Goal: Book appointment/travel/reservation

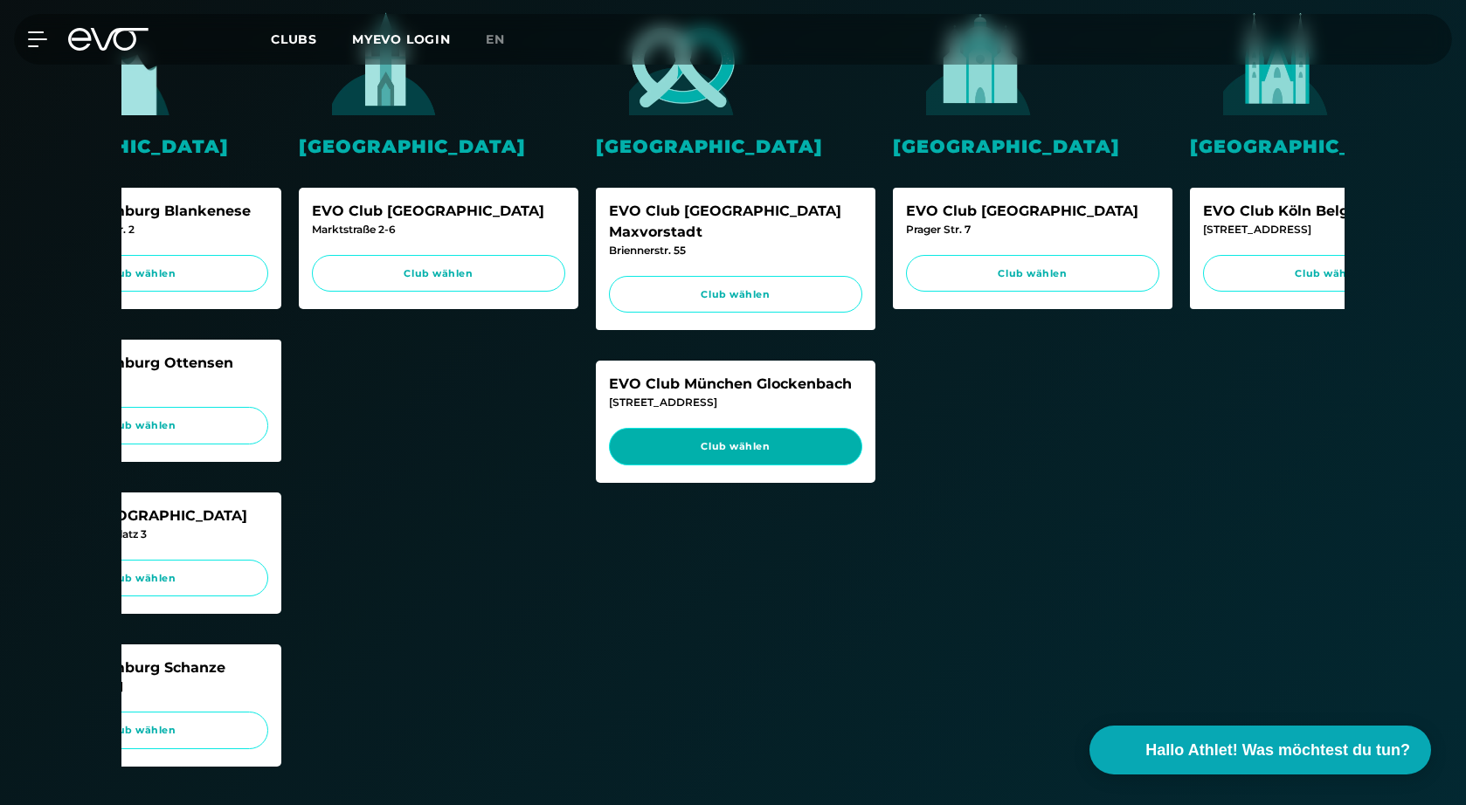
scroll to position [0, 734]
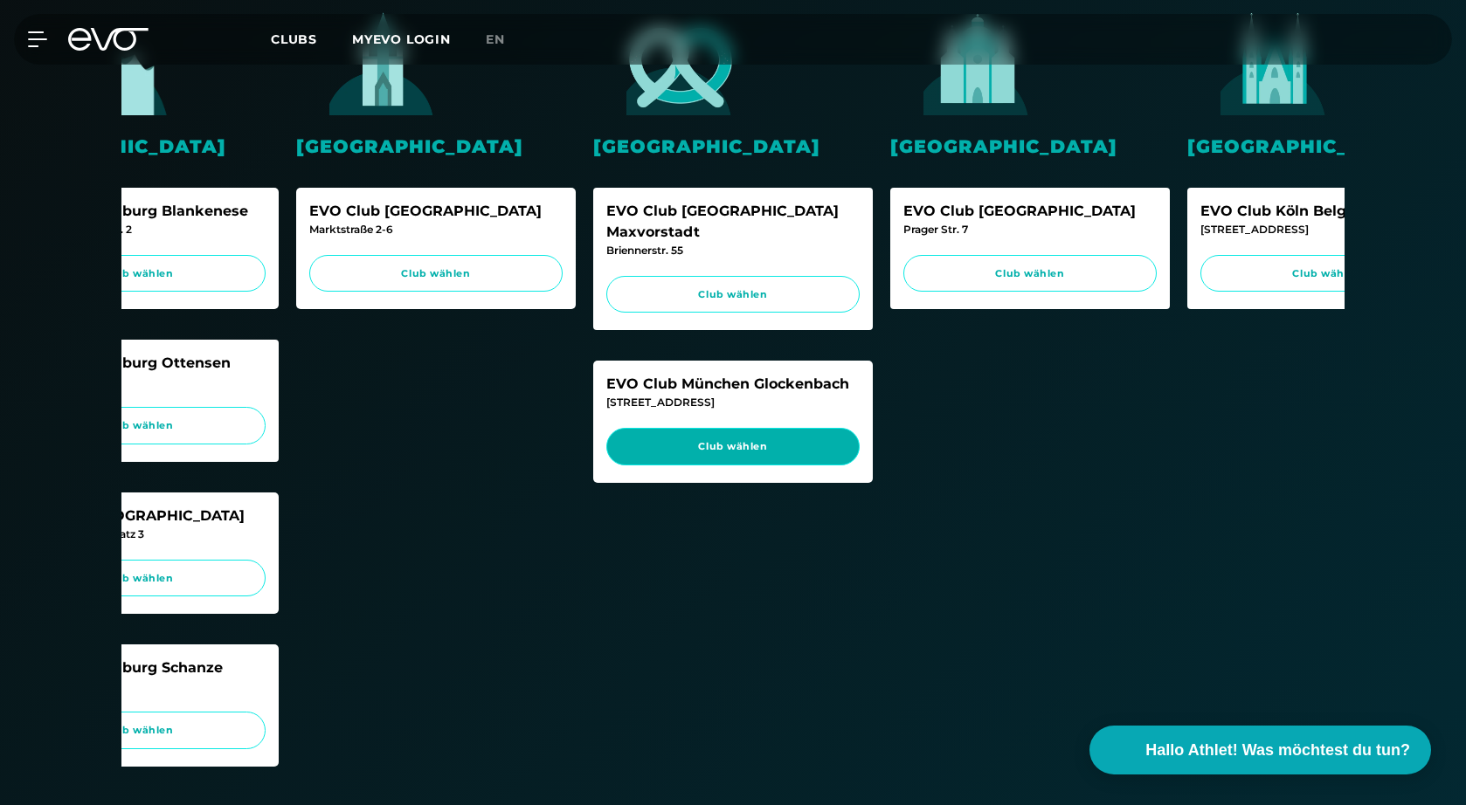
click at [738, 435] on span "Club wählen" at bounding box center [732, 447] width 253 height 38
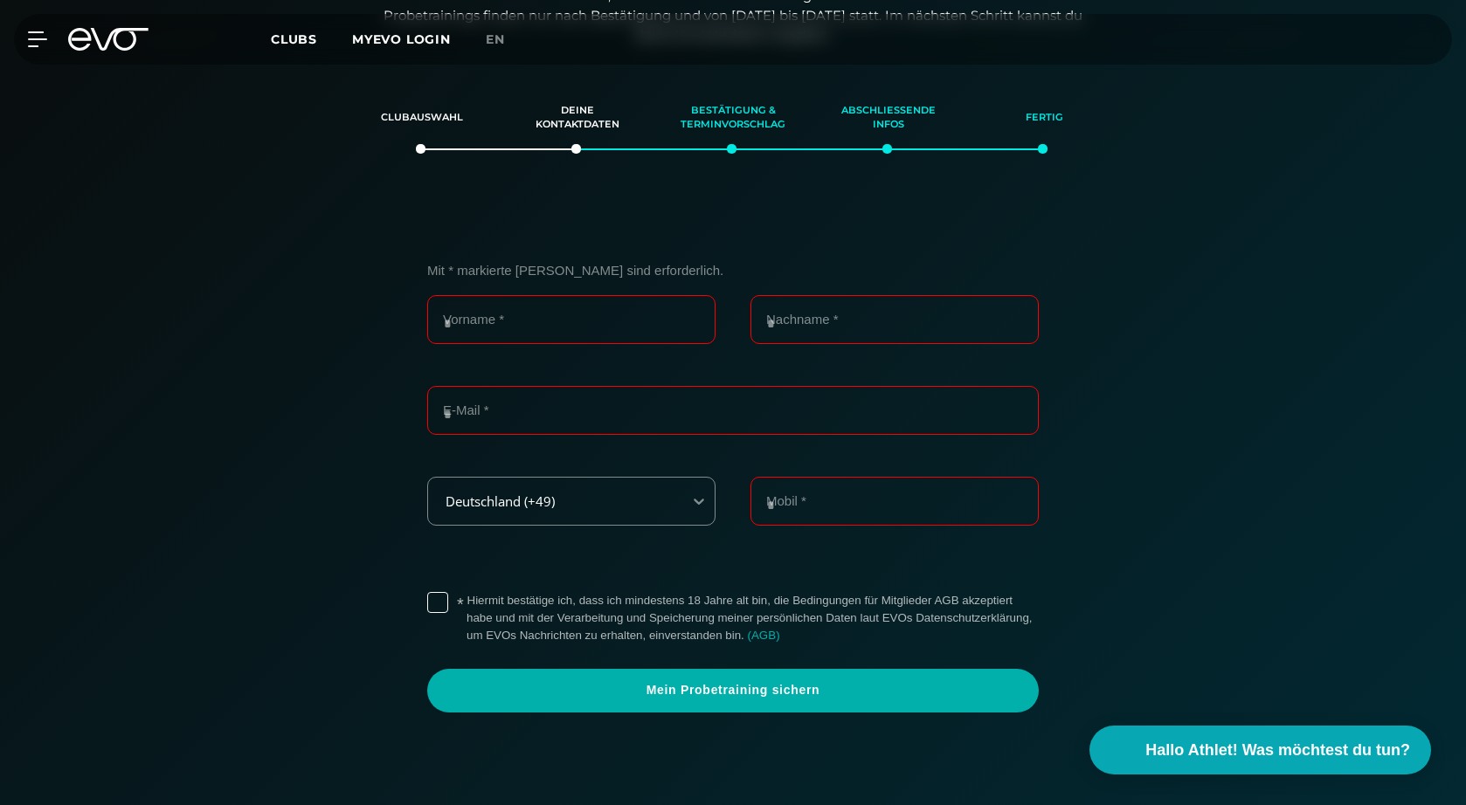
scroll to position [299, 0]
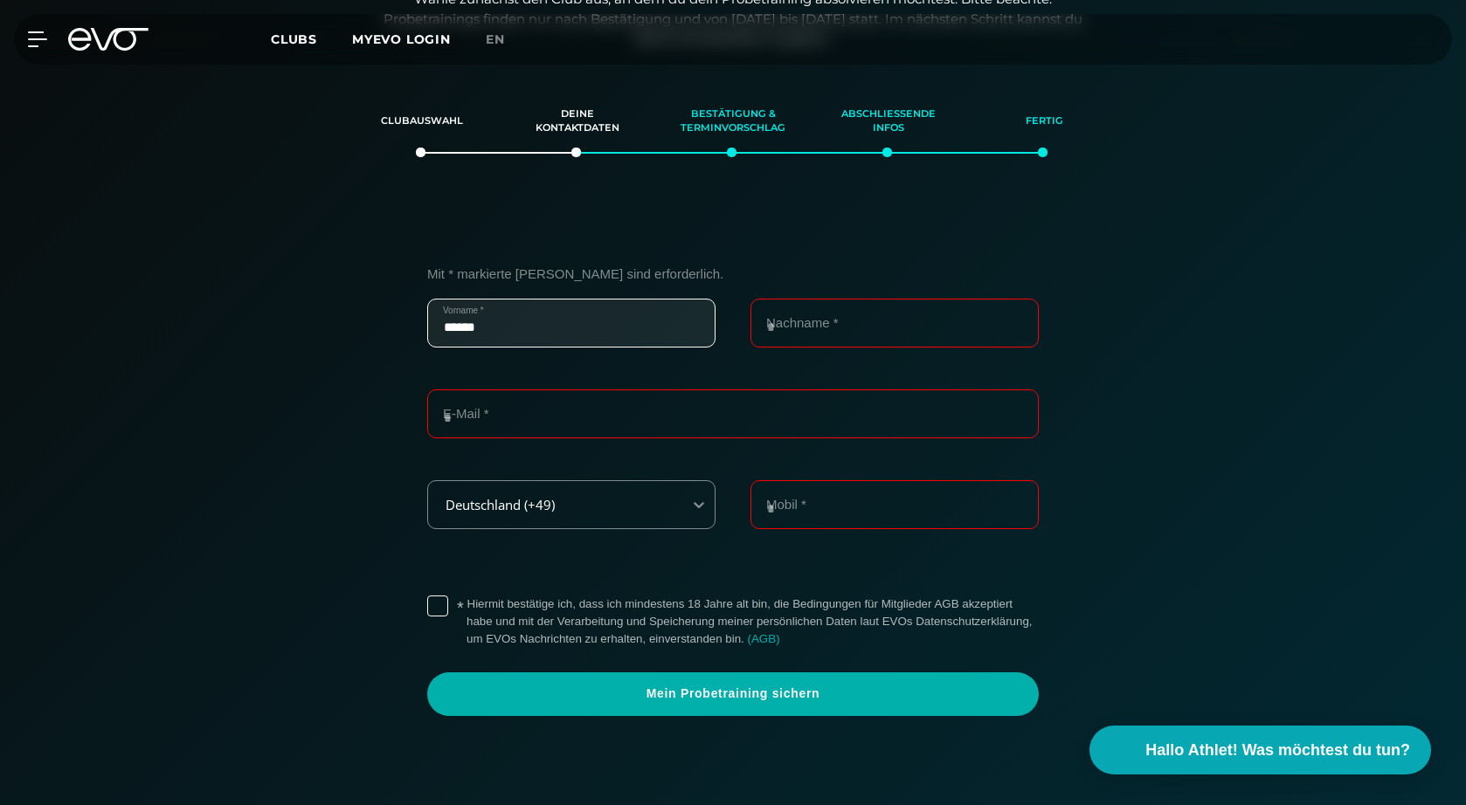
type input "******"
click at [1006, 326] on input "Nachname *" at bounding box center [894, 323] width 288 height 49
type input "******"
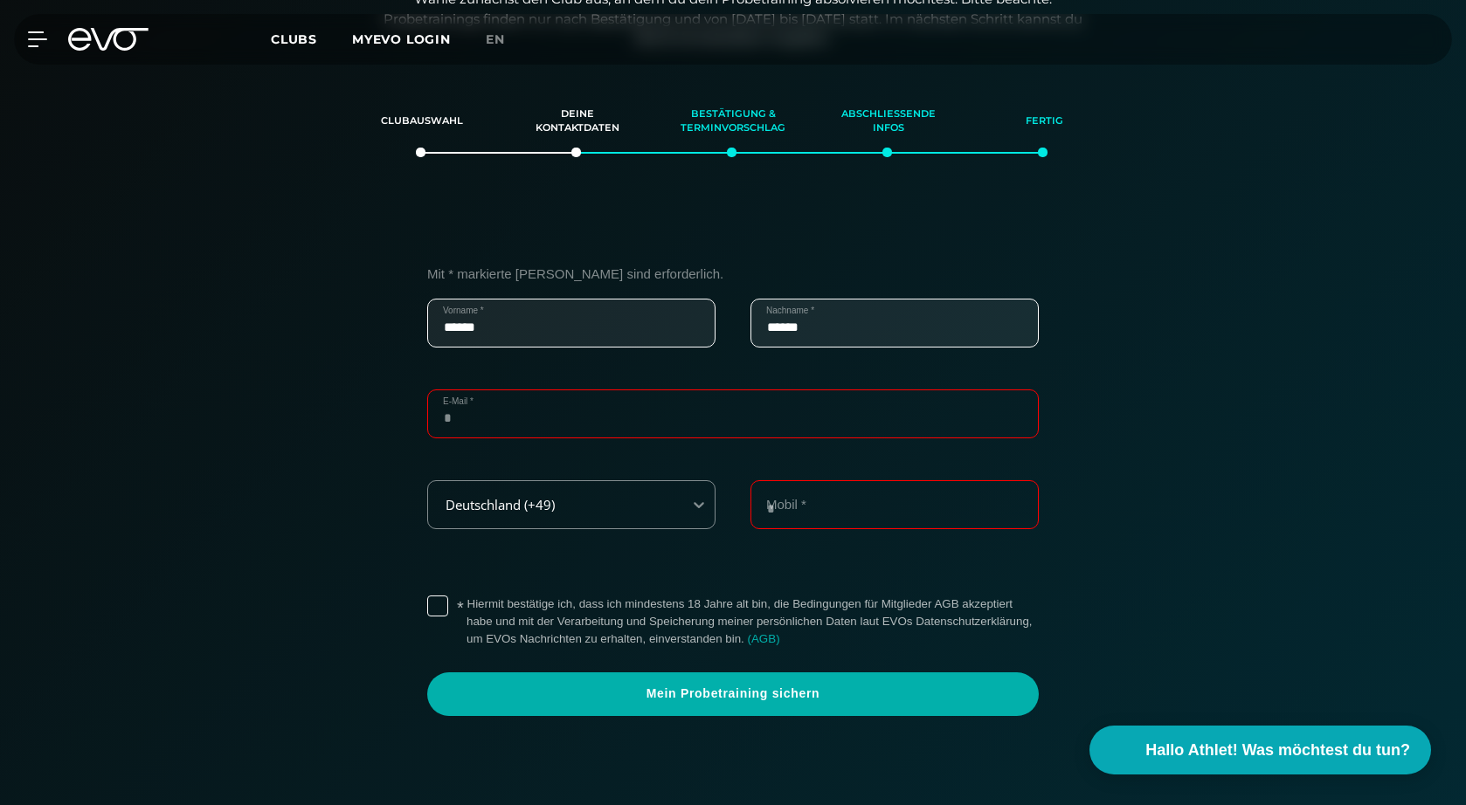
type input "**********"
click at [775, 509] on input "**********" at bounding box center [894, 504] width 288 height 49
type input "**********"
click at [1295, 496] on div "**********" at bounding box center [733, 500] width 1206 height 555
click at [467, 603] on label "* Hiermit bestätige ich, dass ich mindestens 18 Jahre alt bin, die Bedingungen …" at bounding box center [753, 622] width 572 height 52
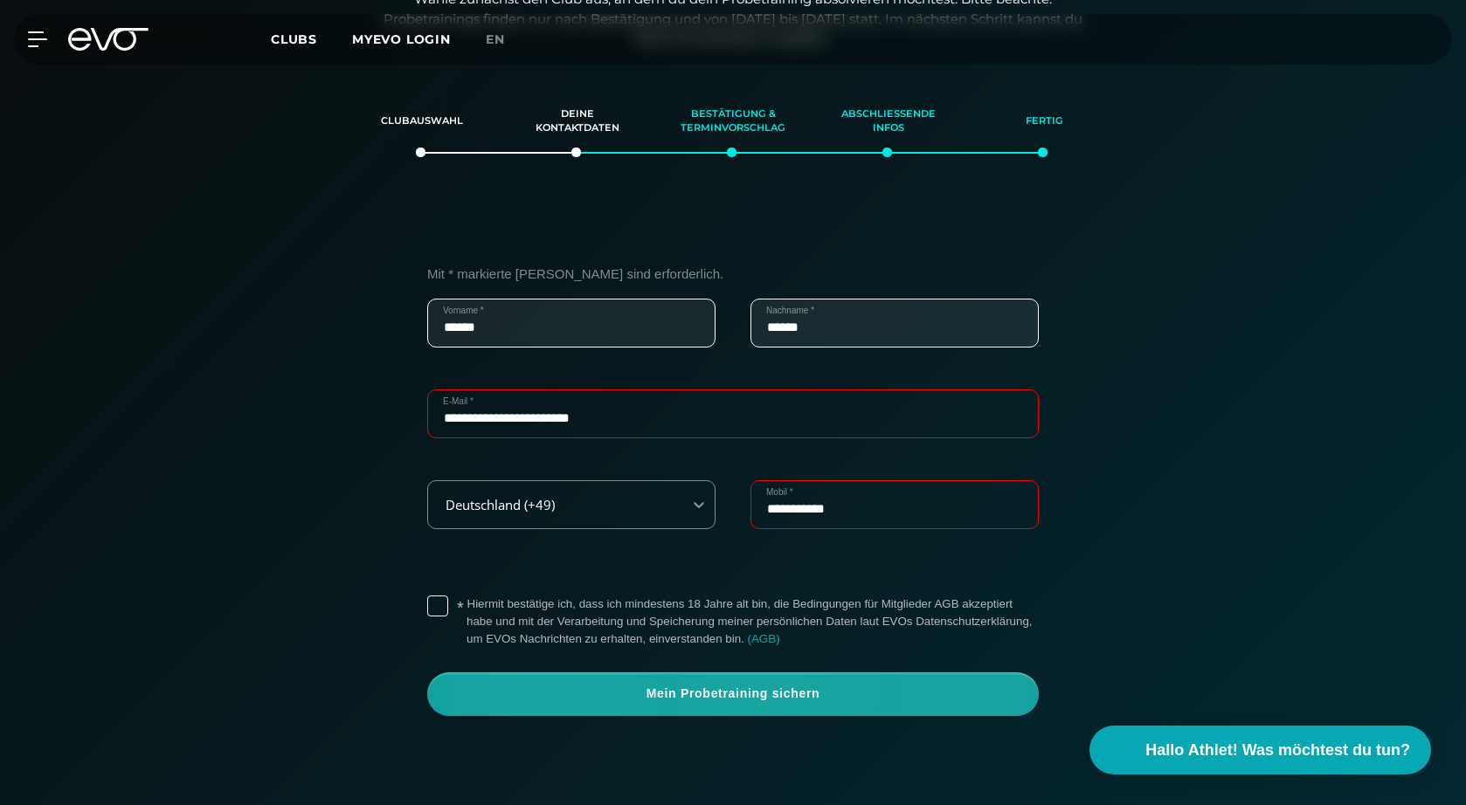
click at [691, 703] on span "Mein Probetraining sichern" at bounding box center [733, 695] width 612 height 44
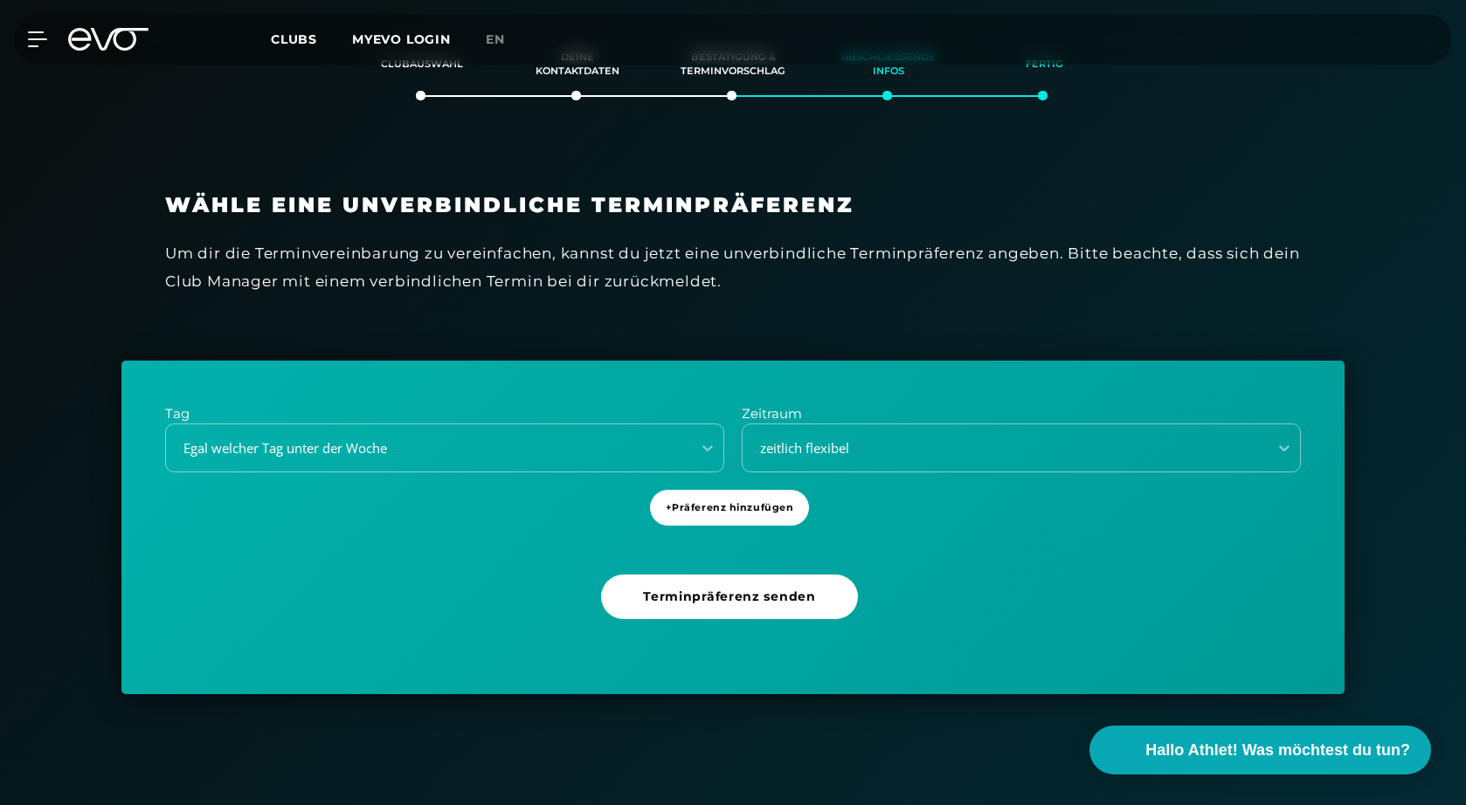
scroll to position [345, 0]
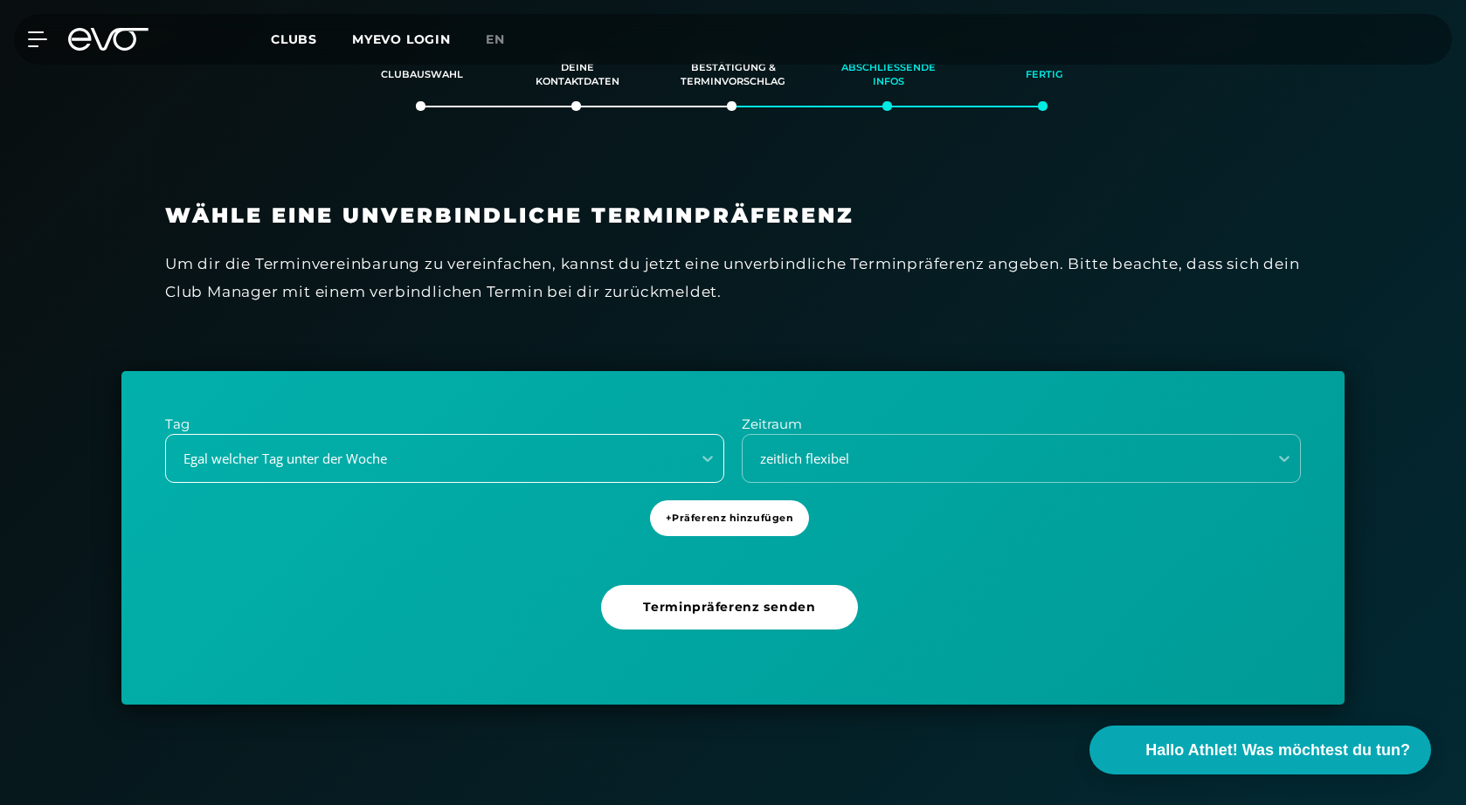
click at [454, 452] on div "Egal welcher Tag unter der Woche" at bounding box center [423, 459] width 511 height 20
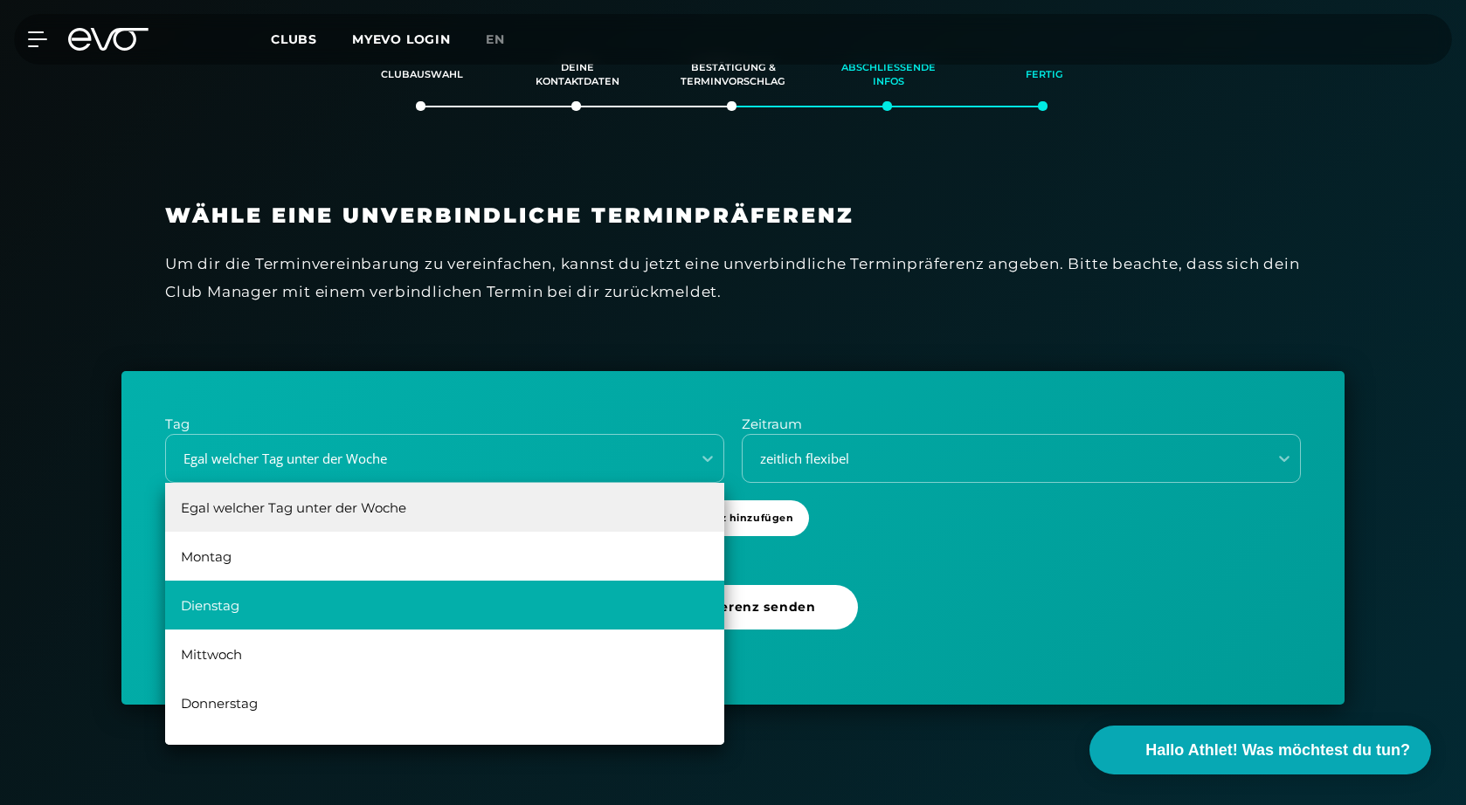
click at [283, 603] on div "Dienstag" at bounding box center [444, 605] width 559 height 49
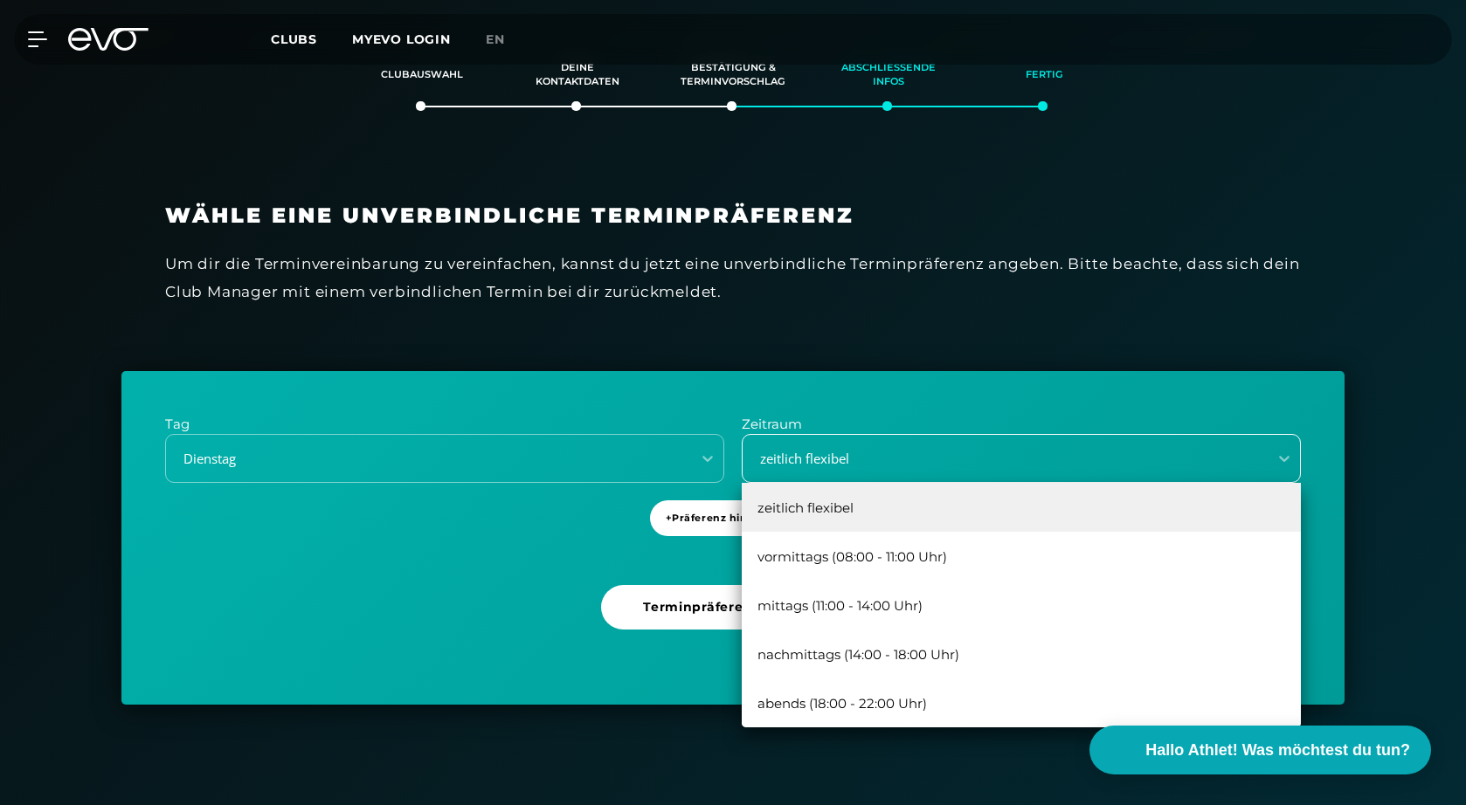
click at [820, 454] on div "zeitlich flexibel" at bounding box center [999, 459] width 511 height 20
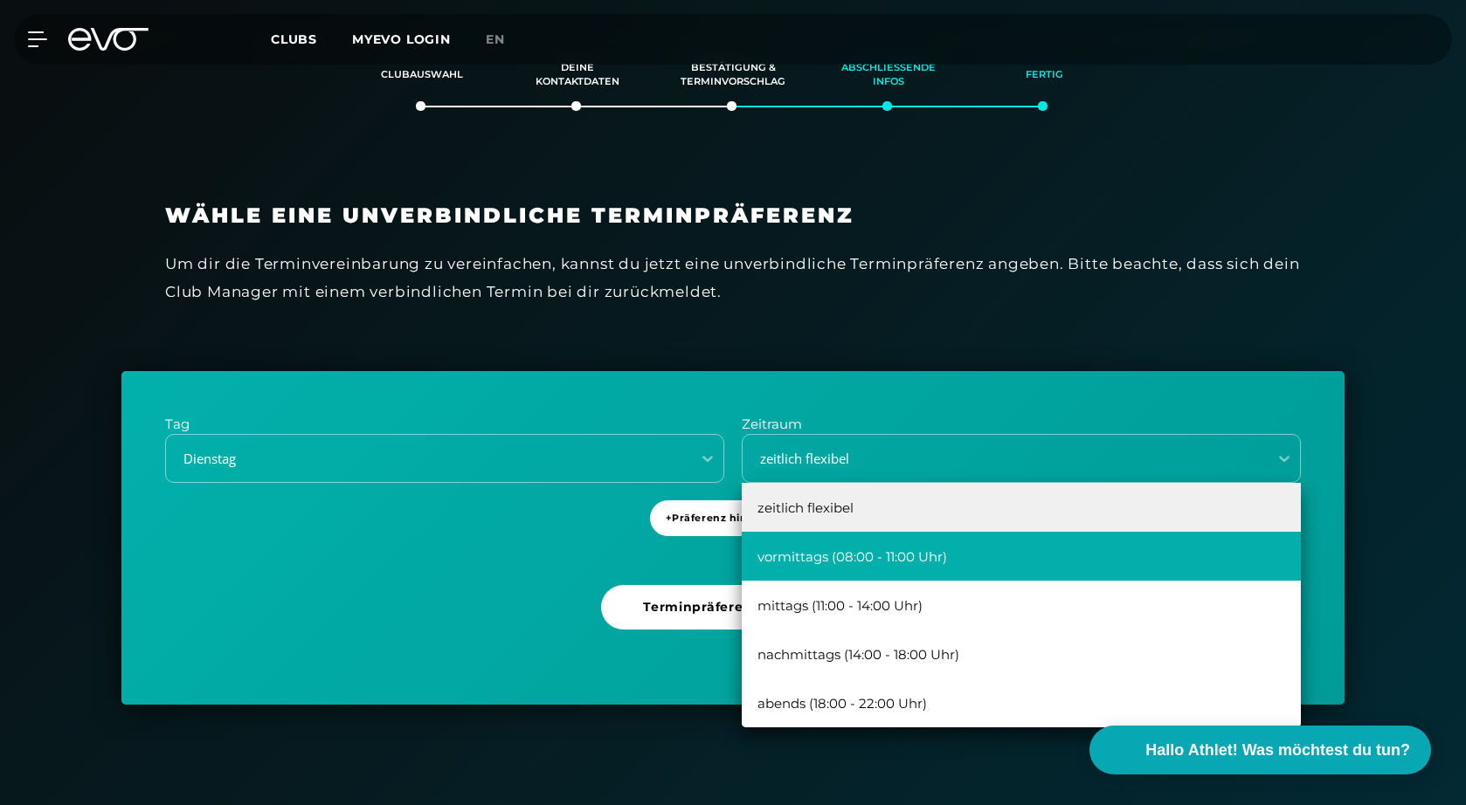
click at [937, 545] on div "vormittags (08:00 - 11:00 Uhr)" at bounding box center [1021, 556] width 559 height 49
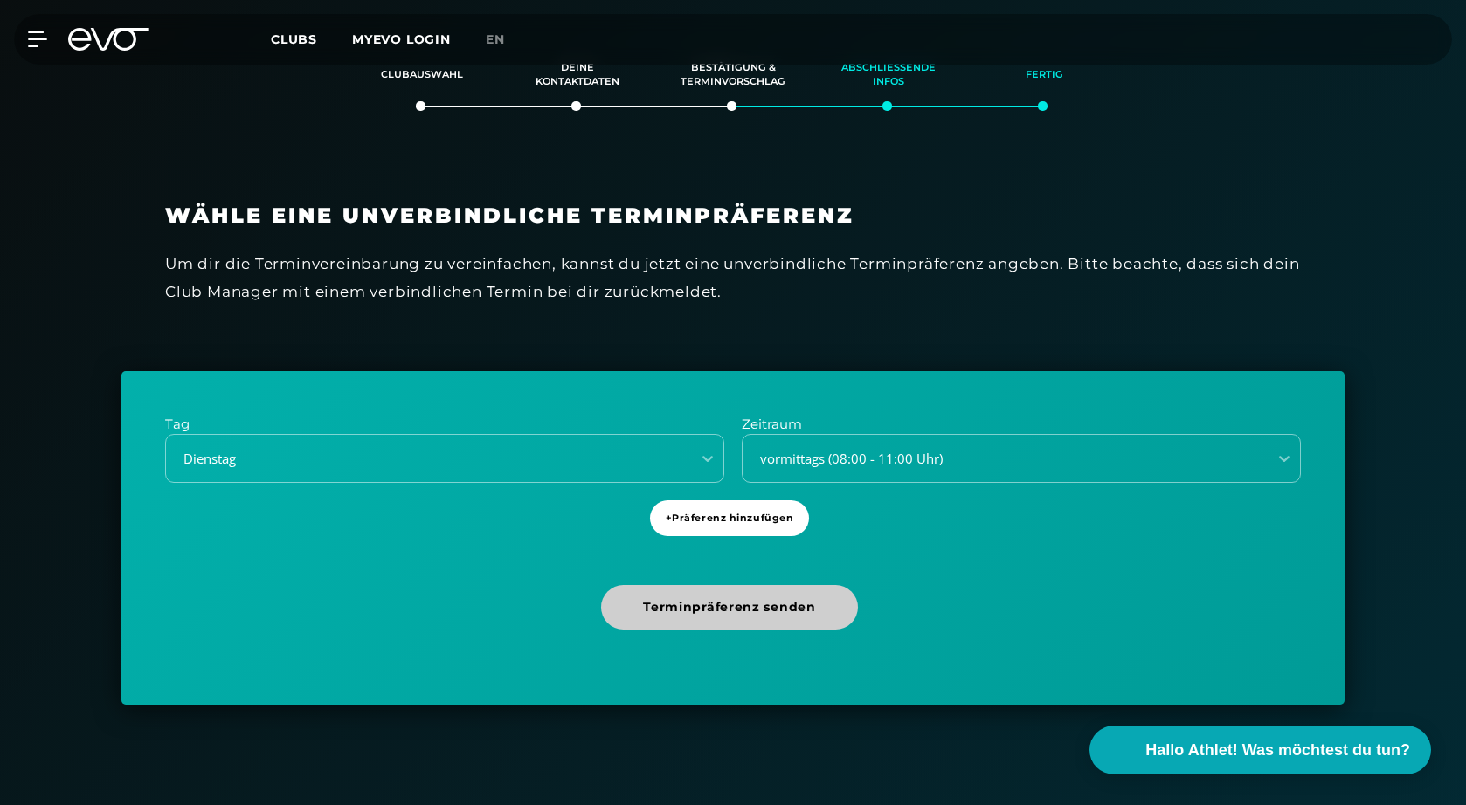
click at [764, 598] on span "Terminpräferenz senden" at bounding box center [729, 607] width 172 height 18
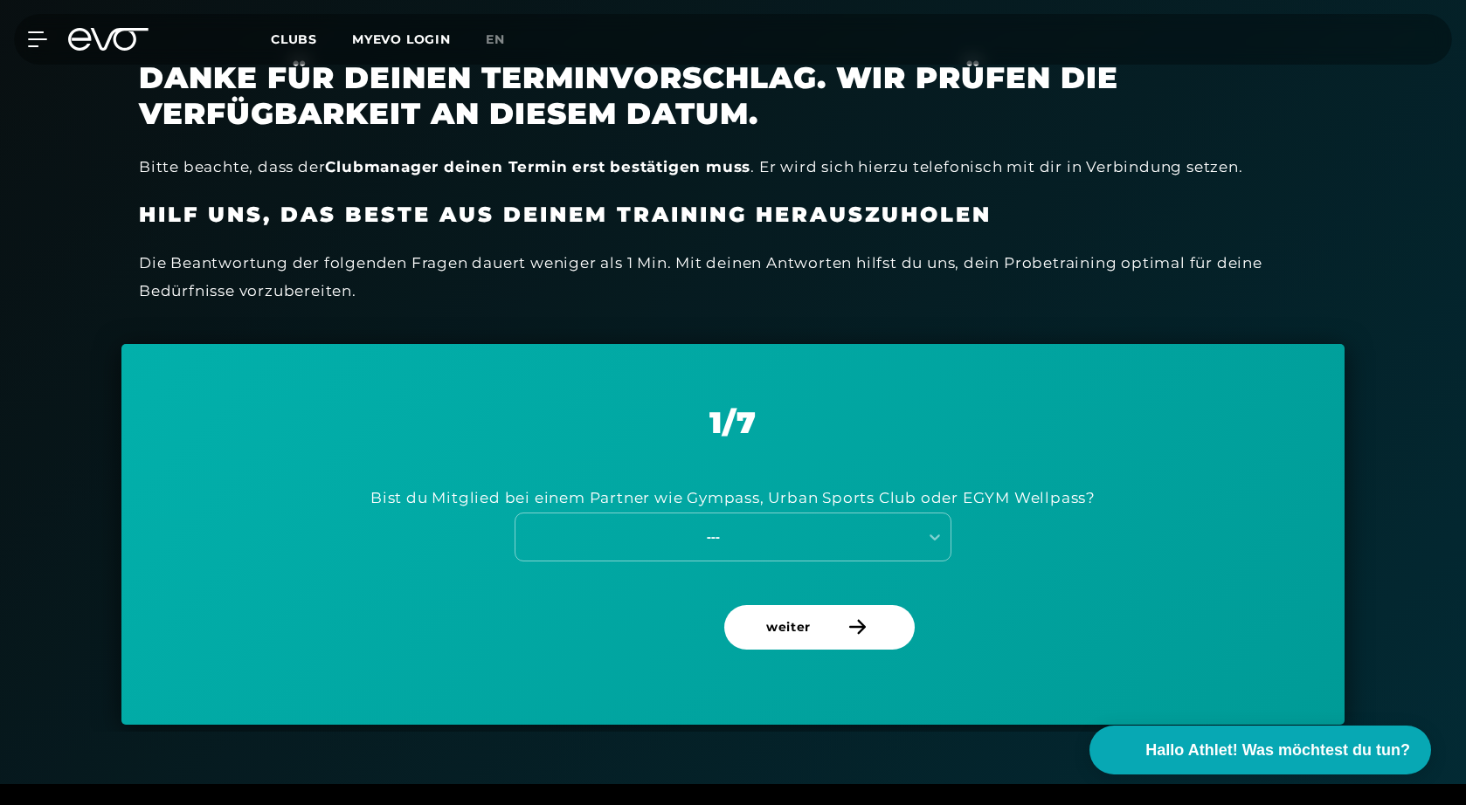
scroll to position [549, 0]
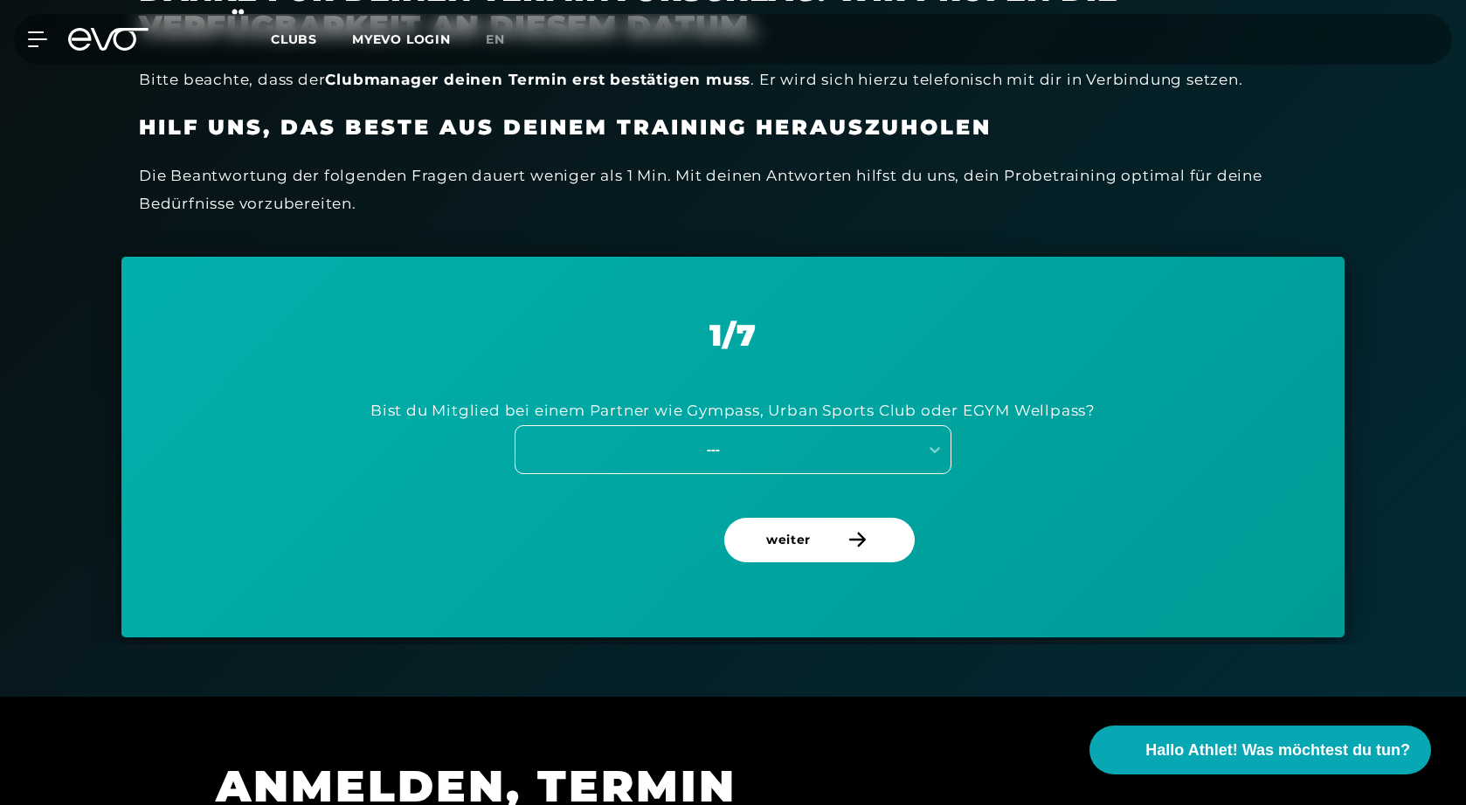
click at [813, 439] on div "---" at bounding box center [713, 449] width 392 height 20
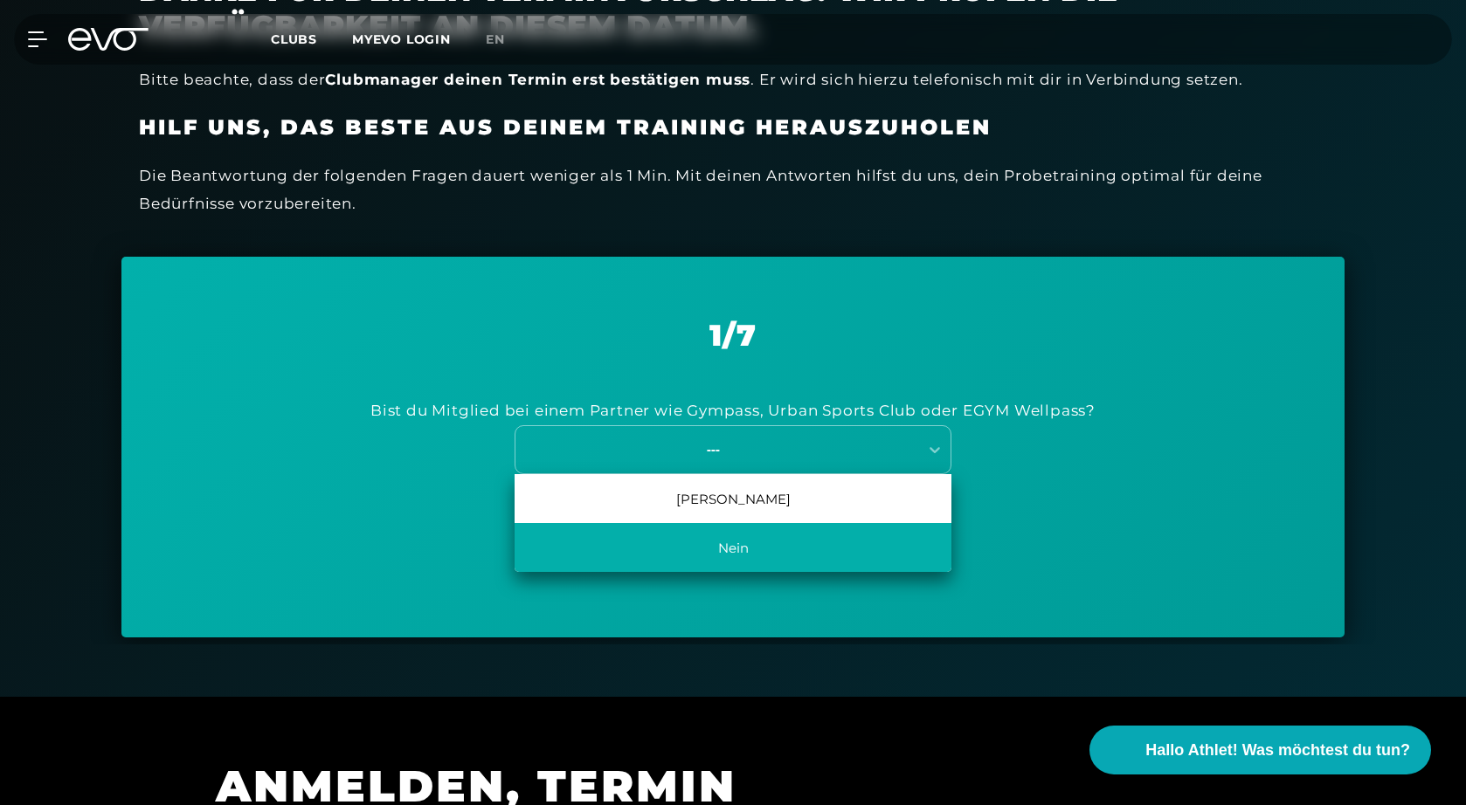
click at [748, 543] on div "Nein" at bounding box center [733, 547] width 437 height 49
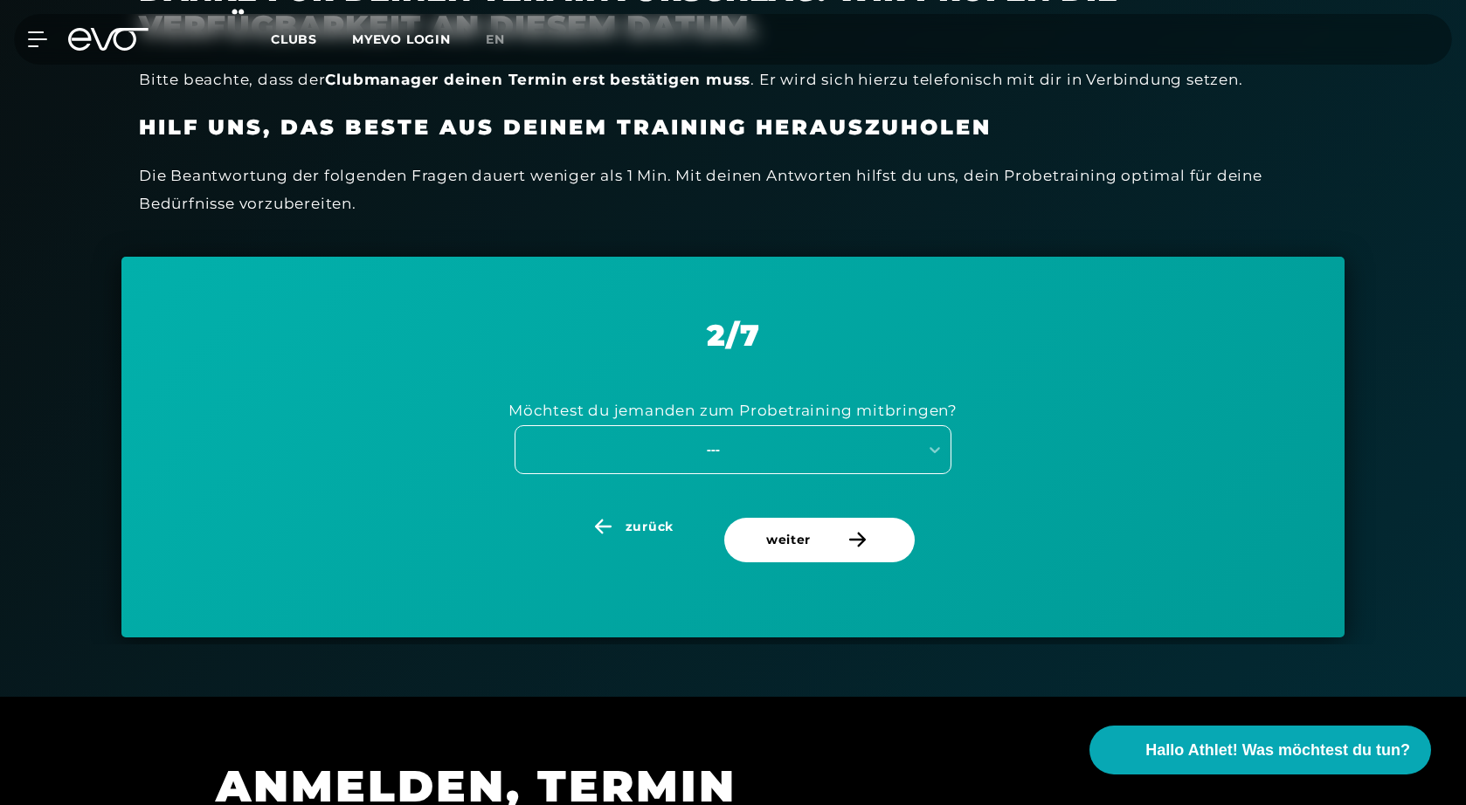
click at [769, 448] on div "---" at bounding box center [713, 449] width 392 height 20
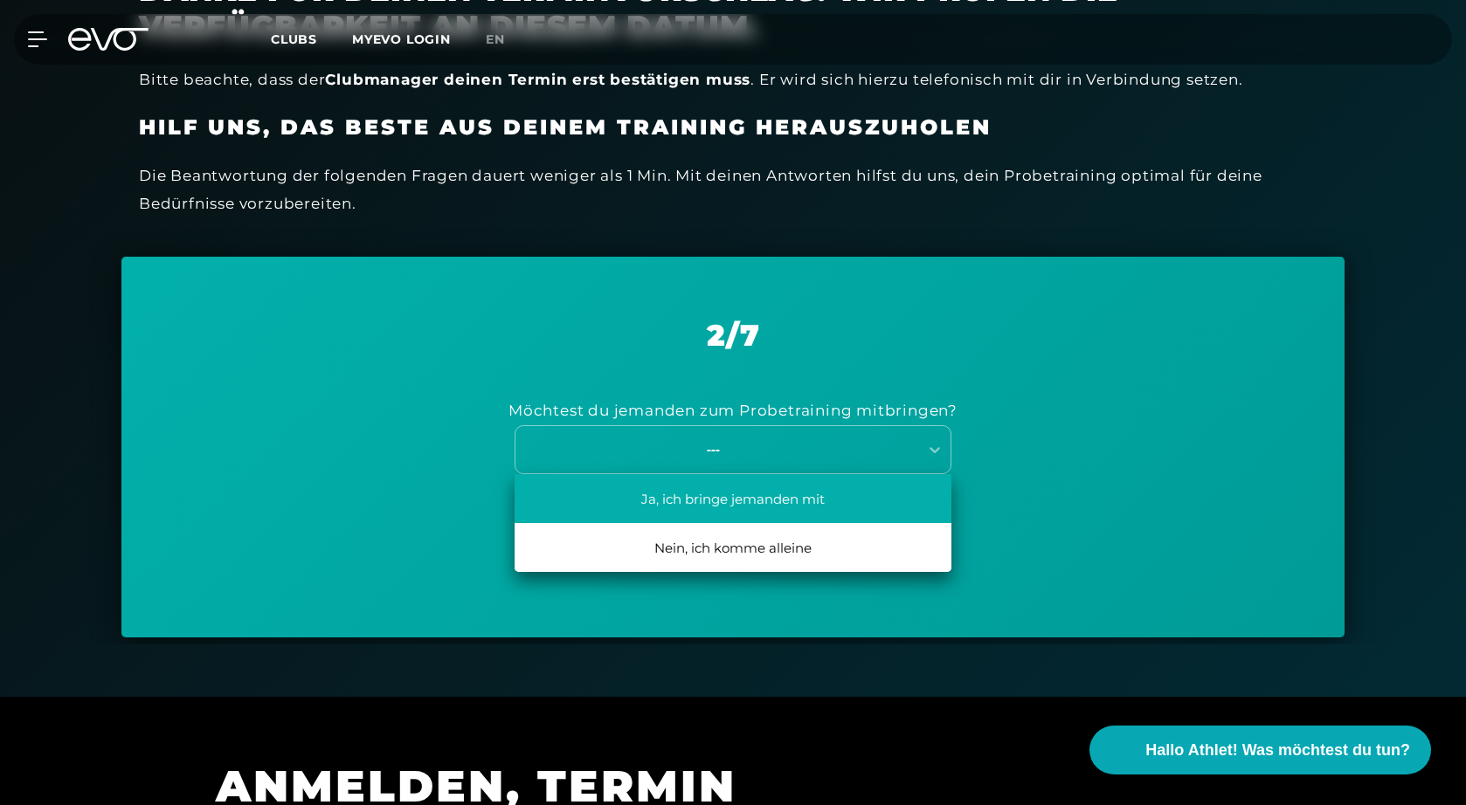
click at [745, 500] on div "Ja, ich bringe jemanden mit" at bounding box center [733, 498] width 437 height 49
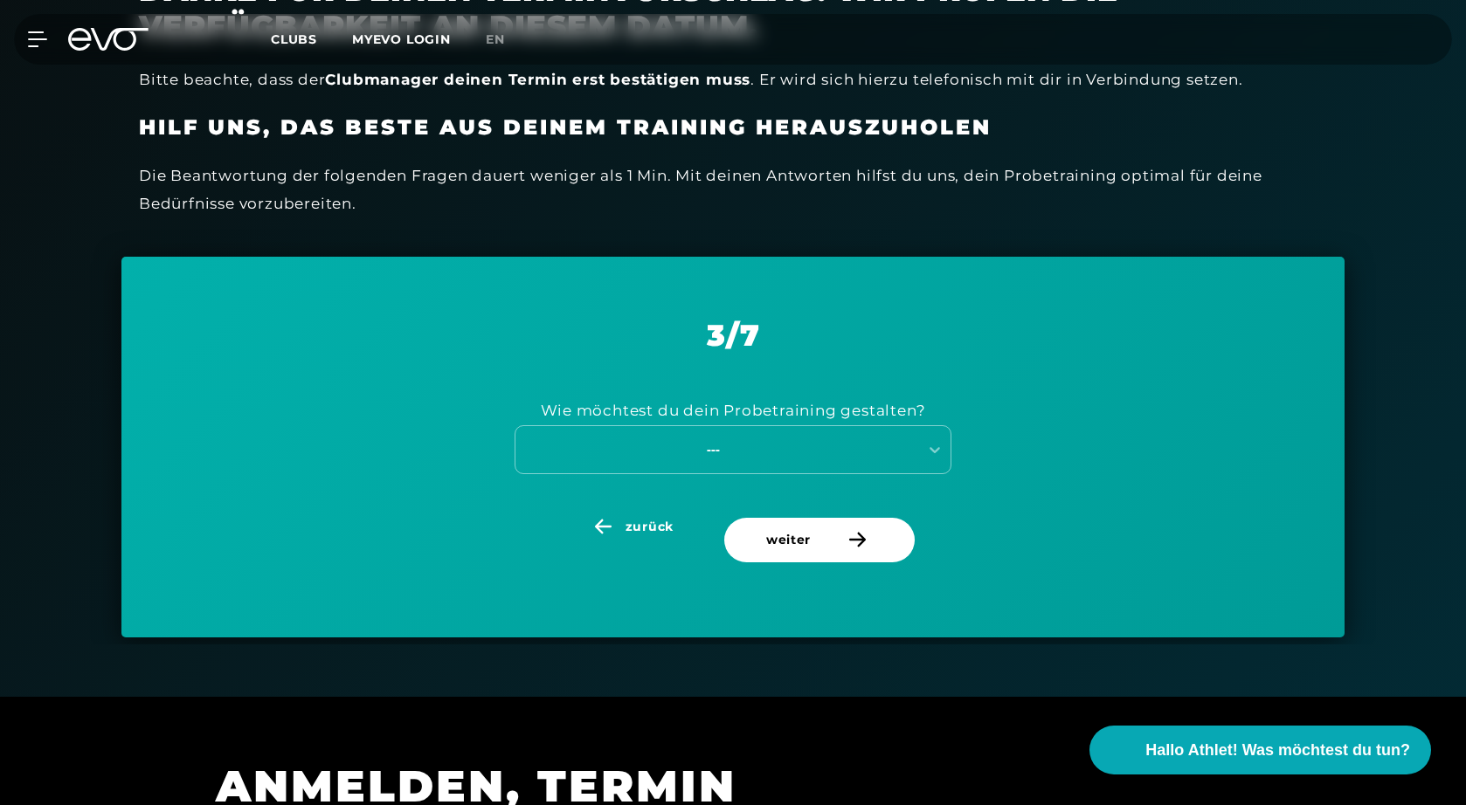
click at [745, 500] on div "Wie möchtest du dein Probetraining gestalten? ---" at bounding box center [733, 435] width 1136 height 164
click at [738, 438] on div "---" at bounding box center [716, 450] width 403 height 24
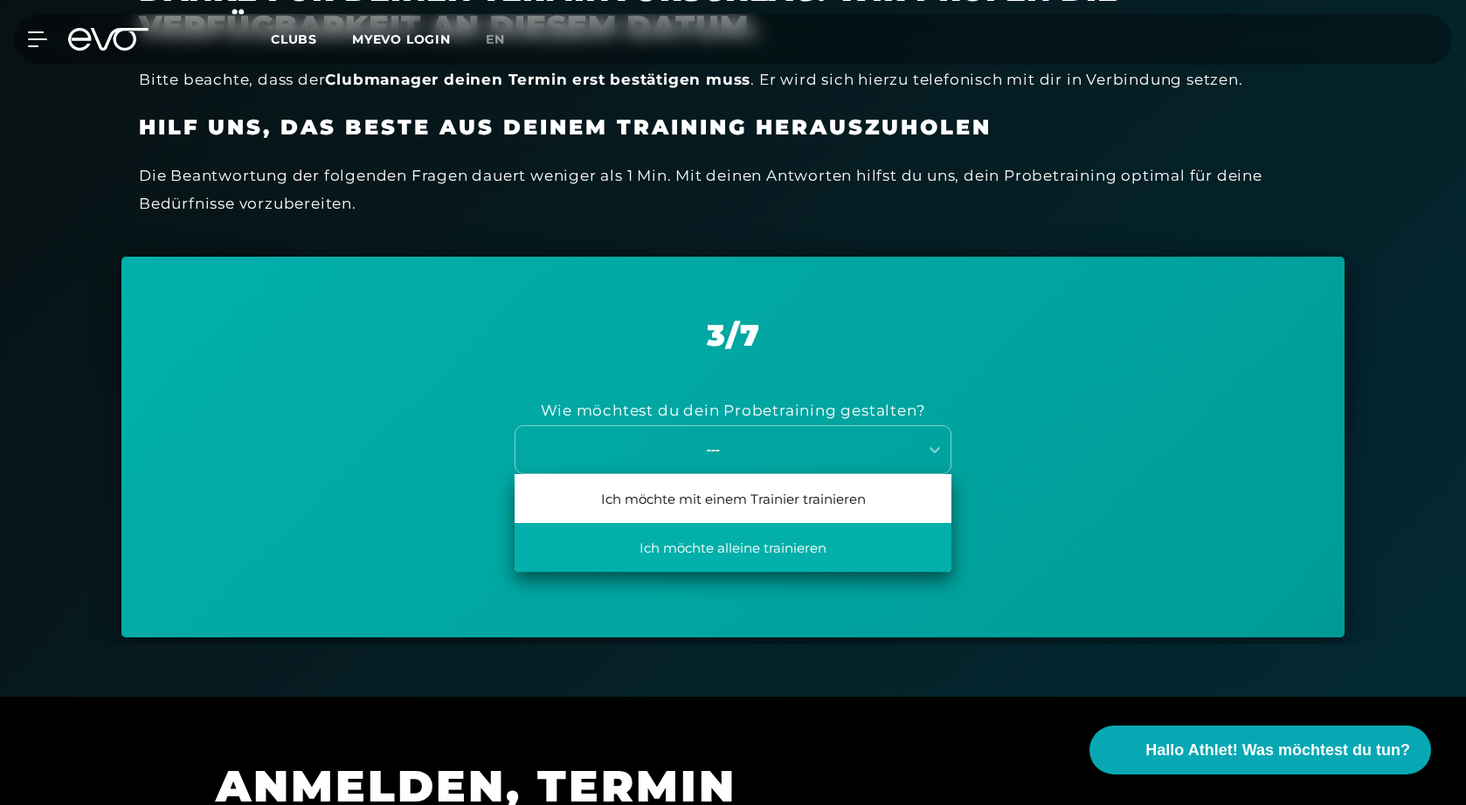
click at [729, 542] on div "Ich möchte alleine trainieren" at bounding box center [733, 547] width 437 height 49
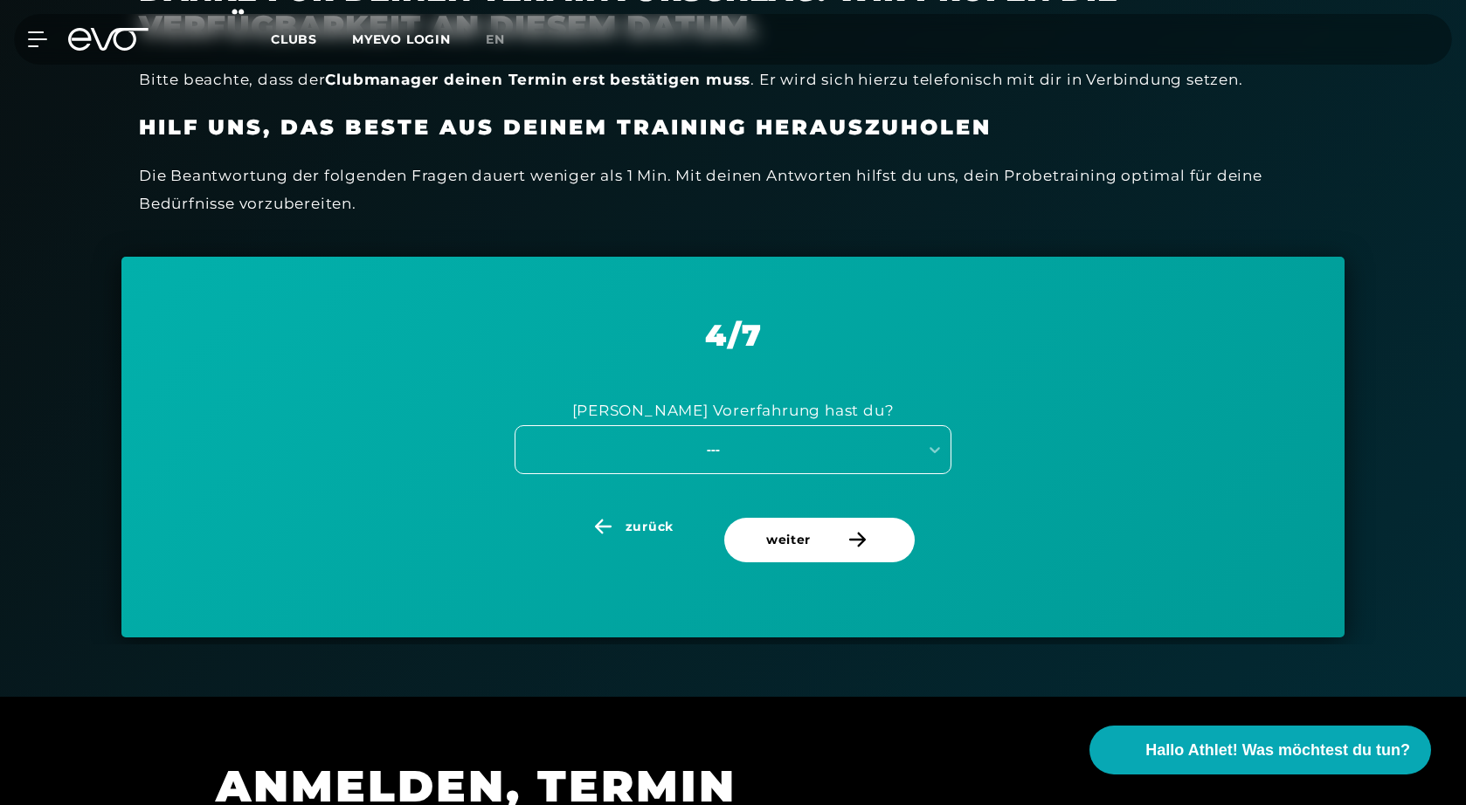
click at [719, 430] on div "---" at bounding box center [733, 449] width 437 height 49
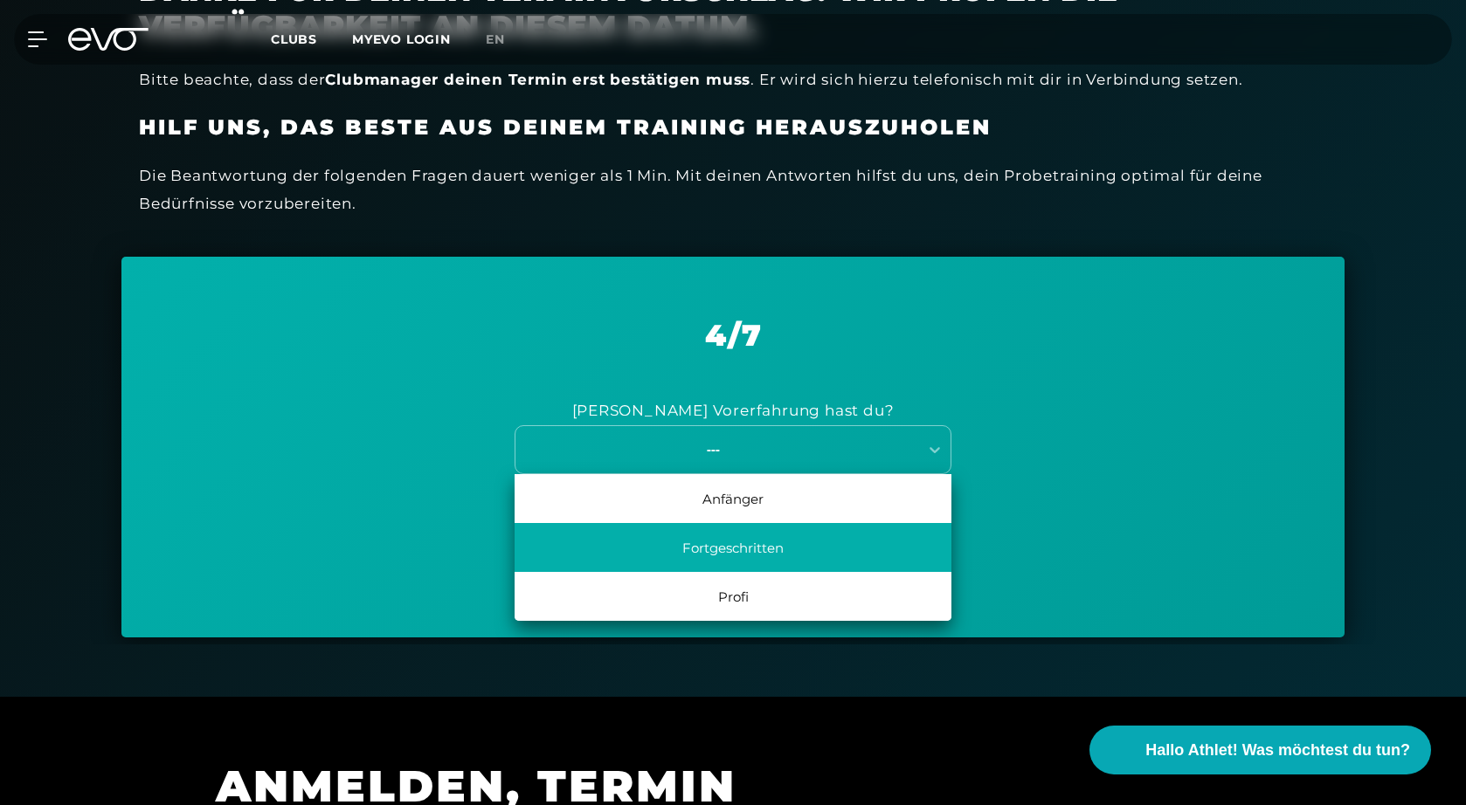
click at [720, 554] on div "Fortgeschritten" at bounding box center [733, 547] width 437 height 49
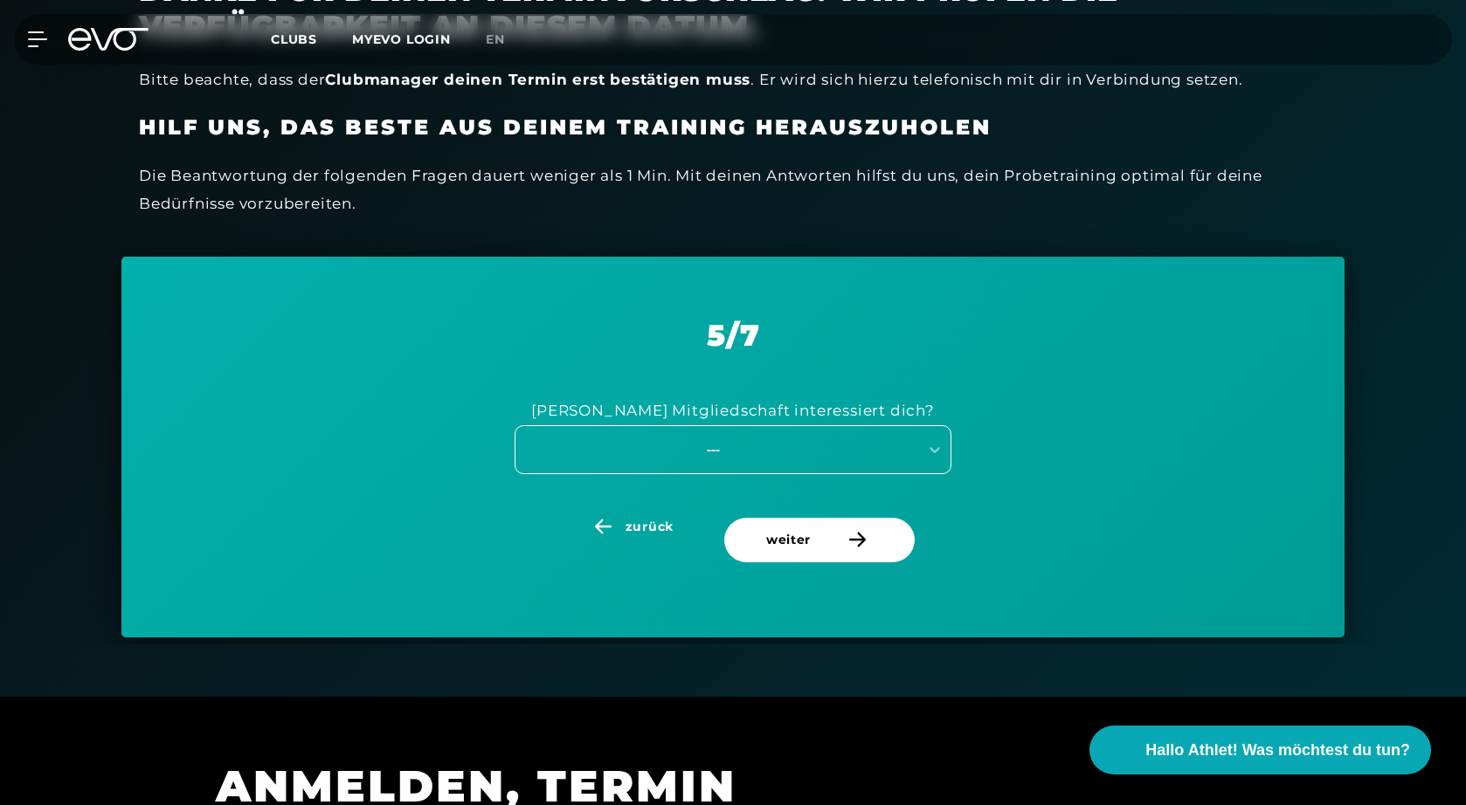
click at [699, 444] on div "---" at bounding box center [713, 449] width 392 height 20
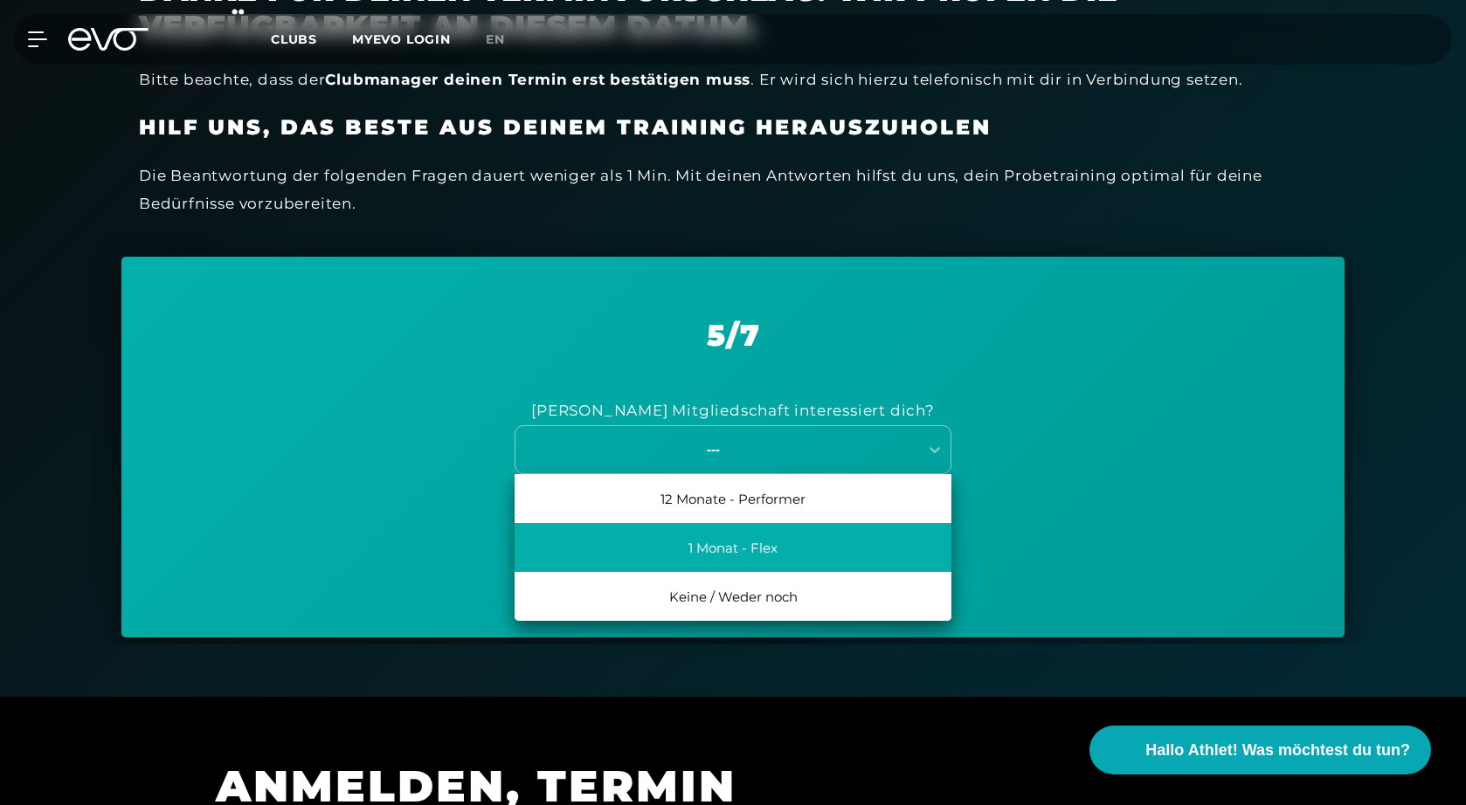
click at [850, 536] on div "1 Monat - Flex" at bounding box center [733, 547] width 437 height 49
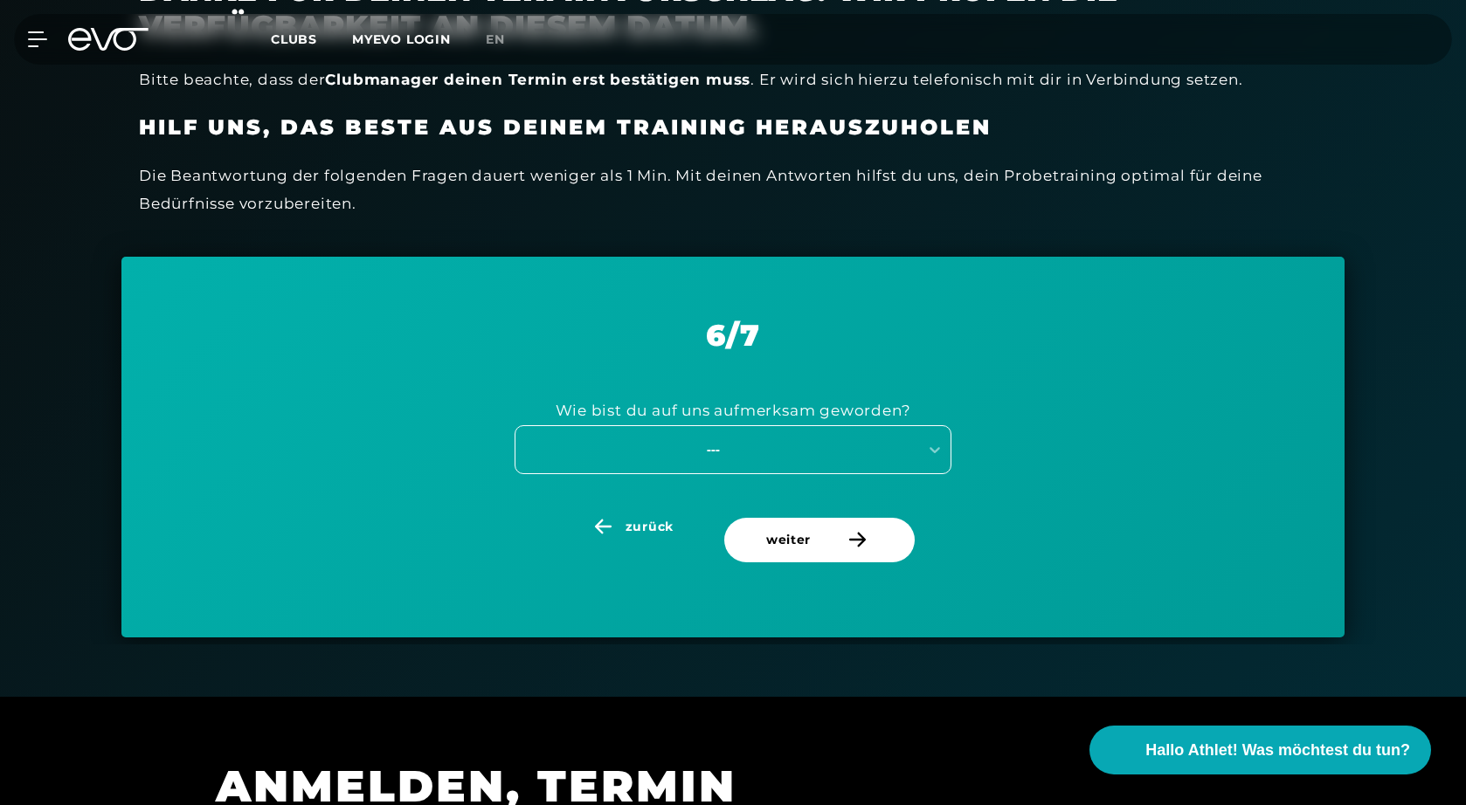
click at [724, 444] on div "---" at bounding box center [713, 449] width 392 height 20
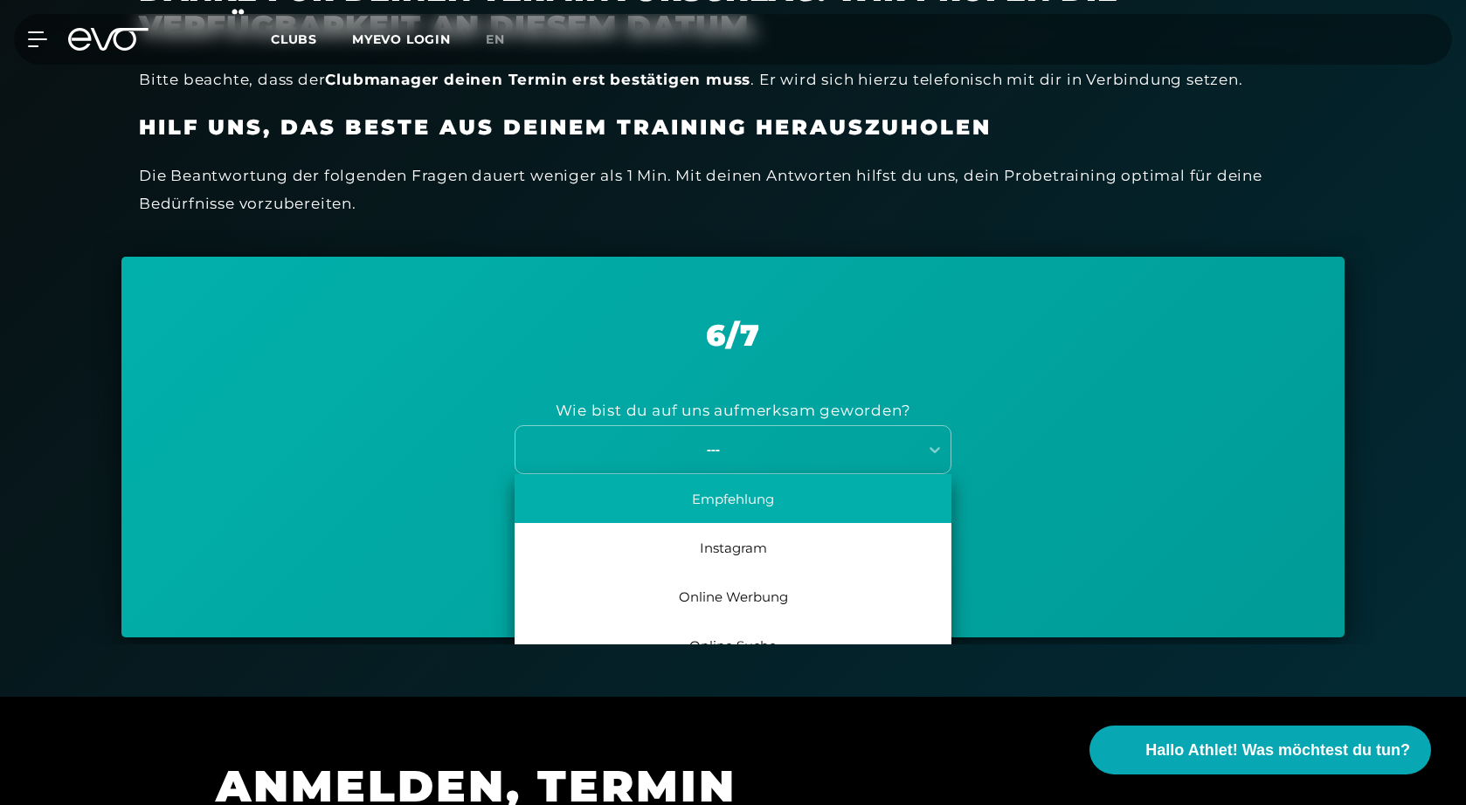
click at [726, 507] on div "Empfehlung" at bounding box center [733, 498] width 437 height 49
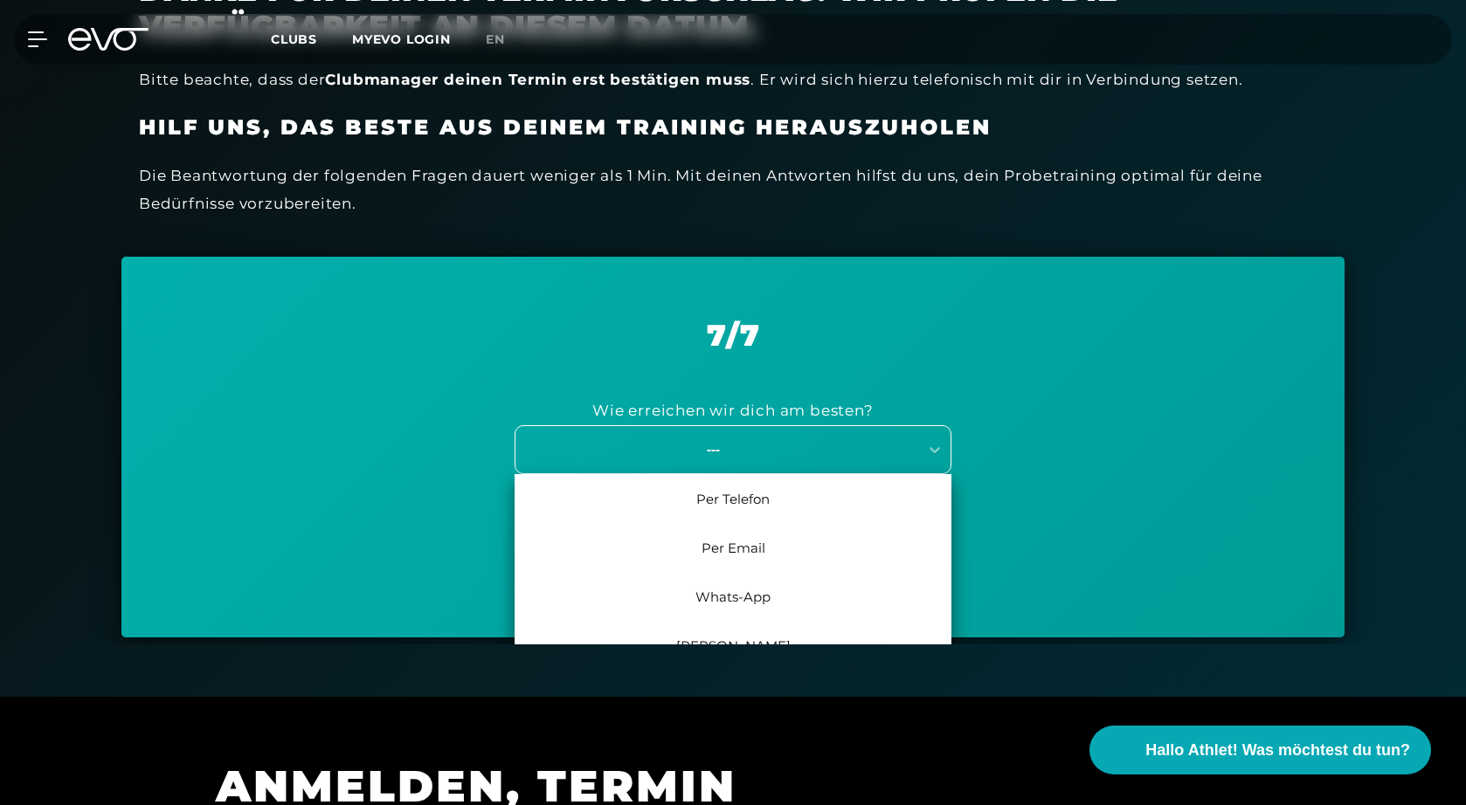
click at [758, 441] on div "---" at bounding box center [713, 449] width 392 height 20
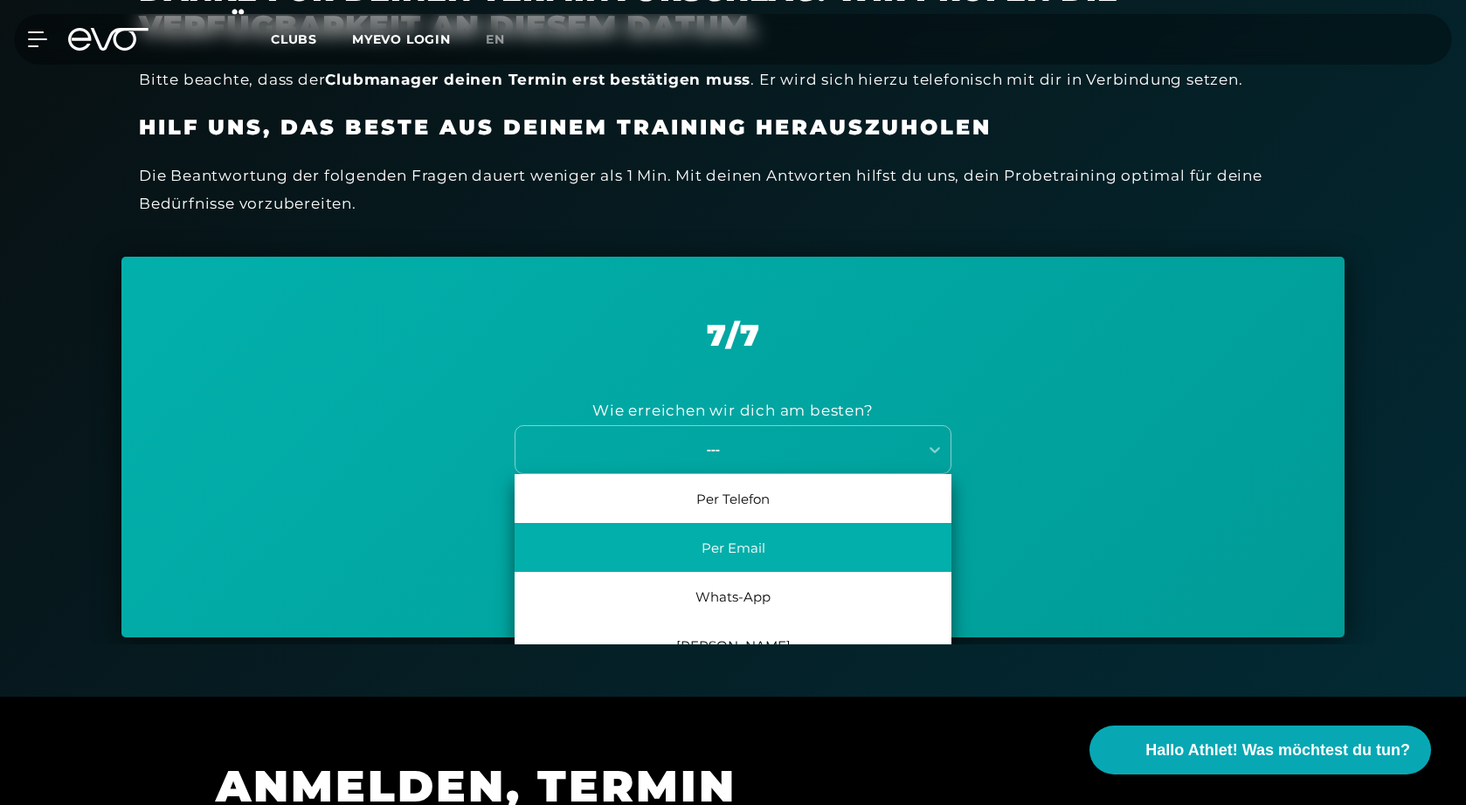
click at [748, 553] on div "Per Email" at bounding box center [733, 547] width 437 height 49
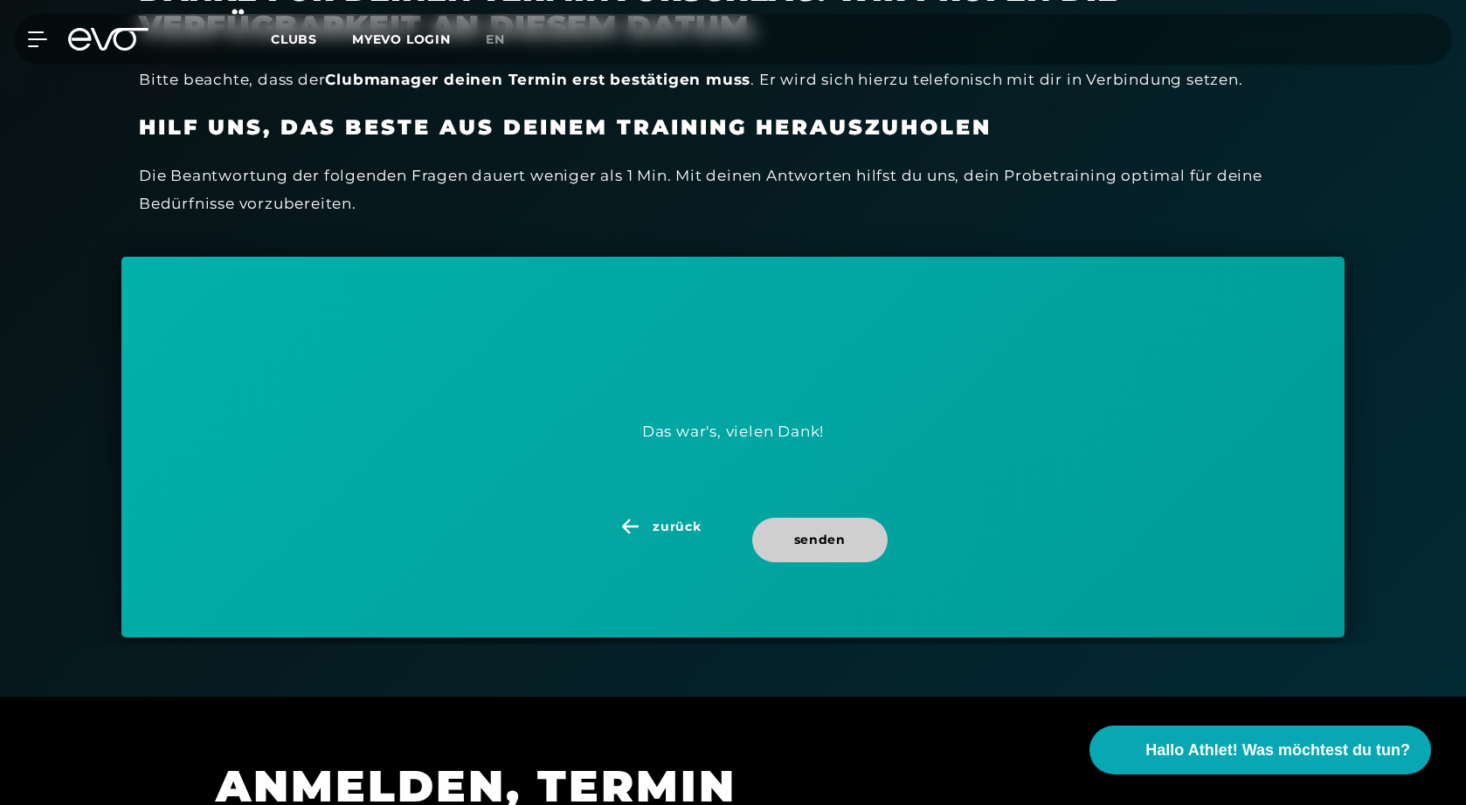
click at [830, 534] on span "senden" at bounding box center [820, 540] width 52 height 18
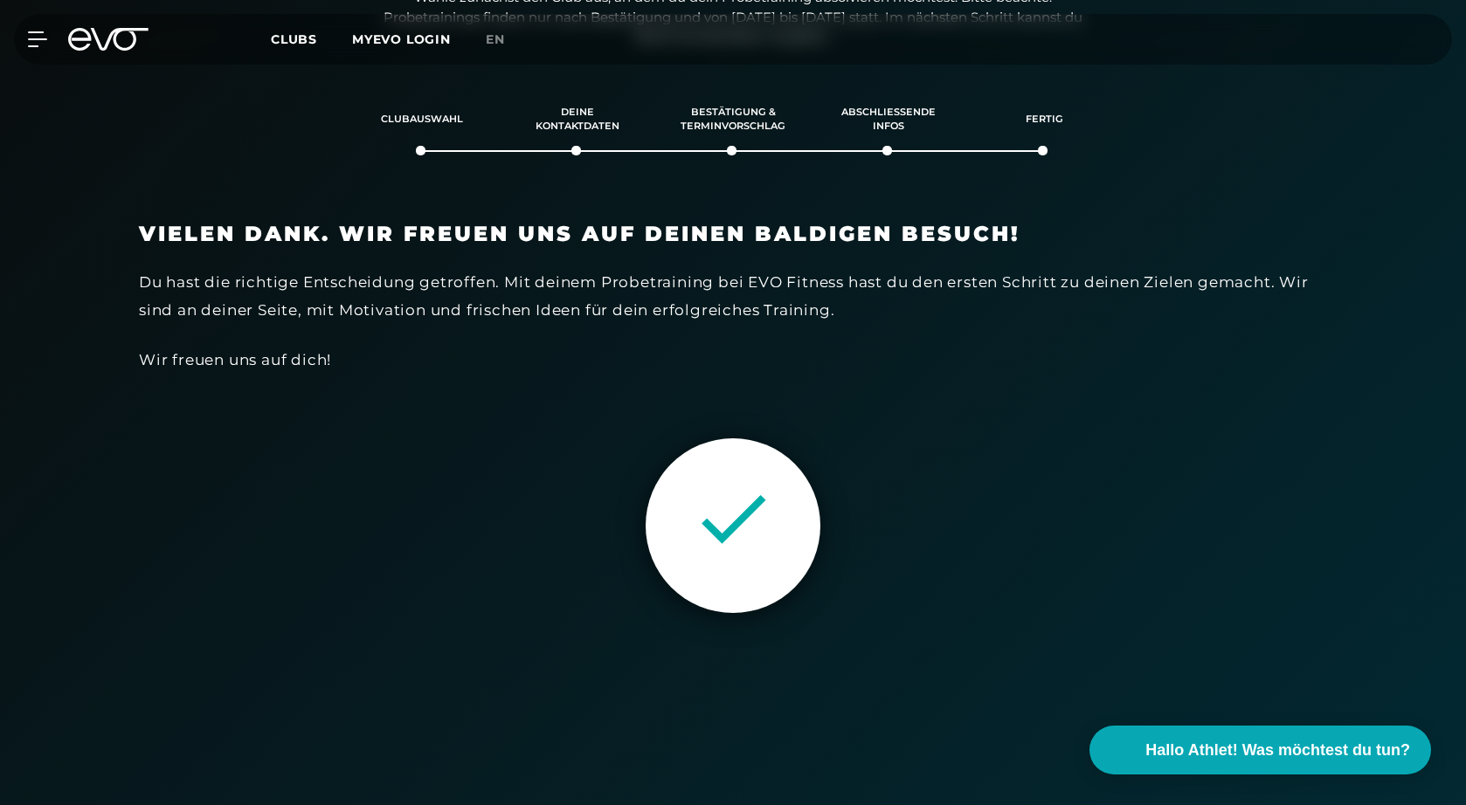
scroll to position [299, 0]
